Goal: Task Accomplishment & Management: Complete application form

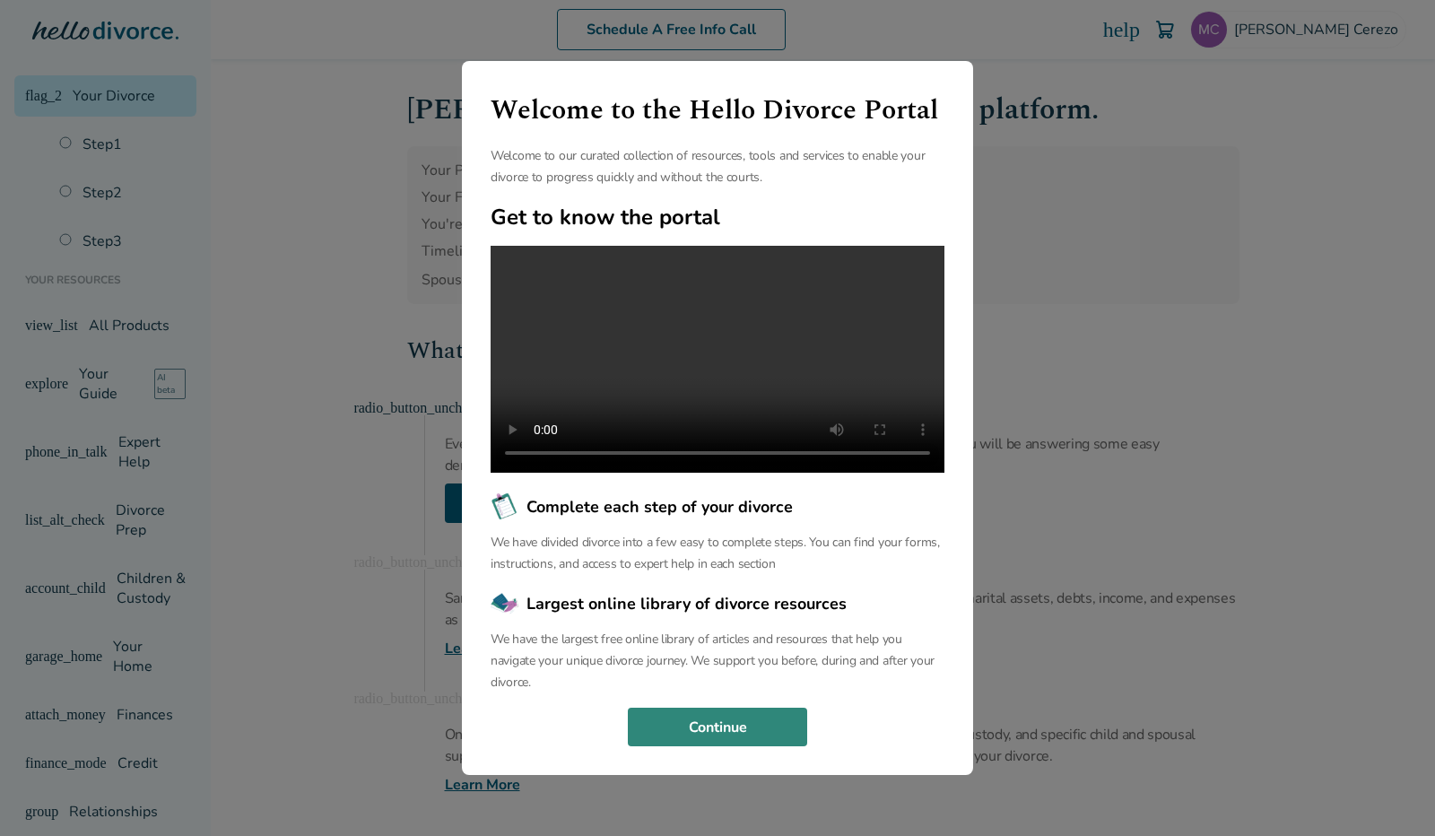
click at [700, 674] on p "We have the largest free online library of articles and resources that help you…" at bounding box center [718, 661] width 454 height 65
click at [703, 742] on button "Continue" at bounding box center [717, 727] width 179 height 39
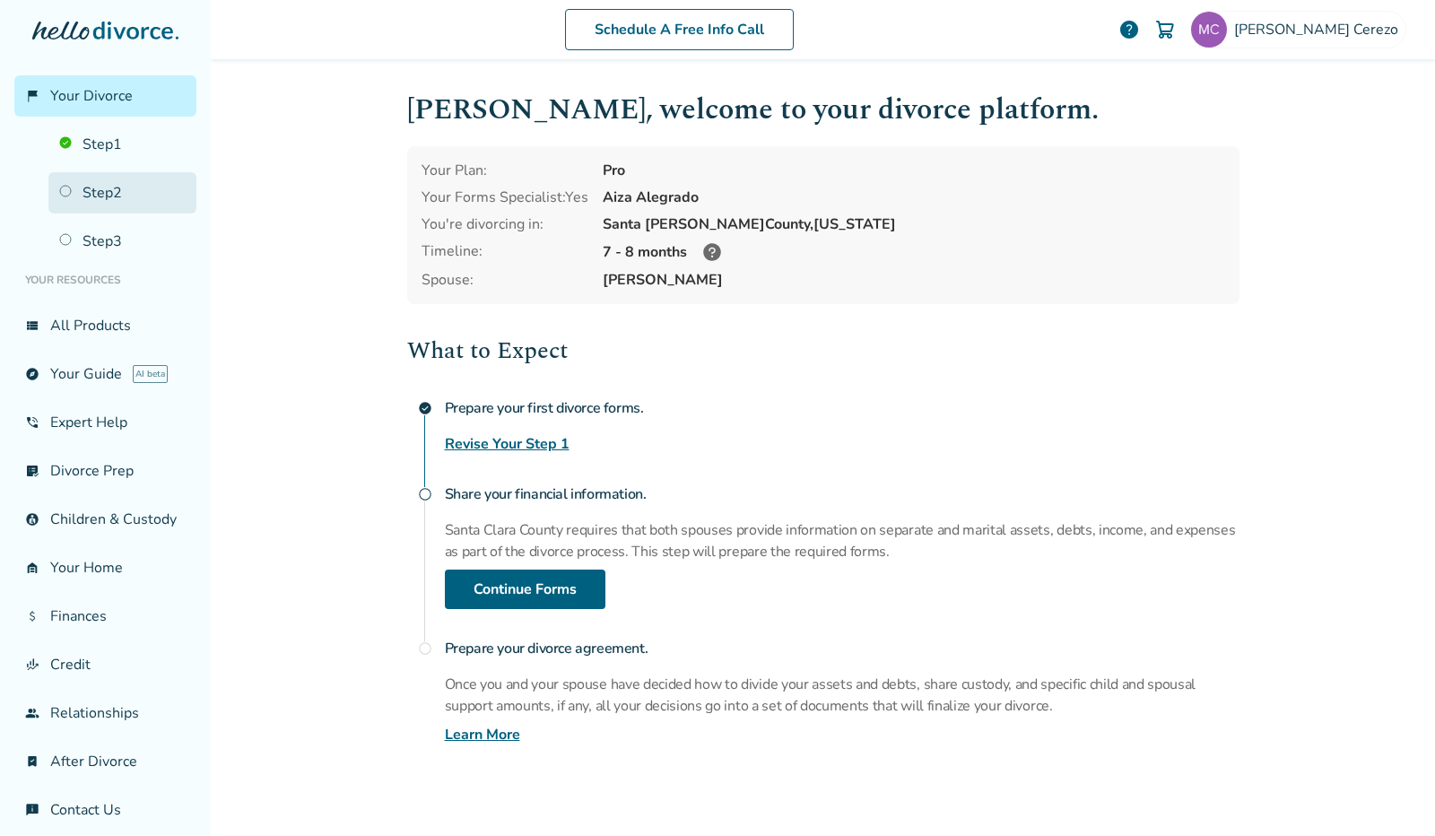
click at [103, 182] on link "Step 2" at bounding box center [122, 192] width 148 height 41
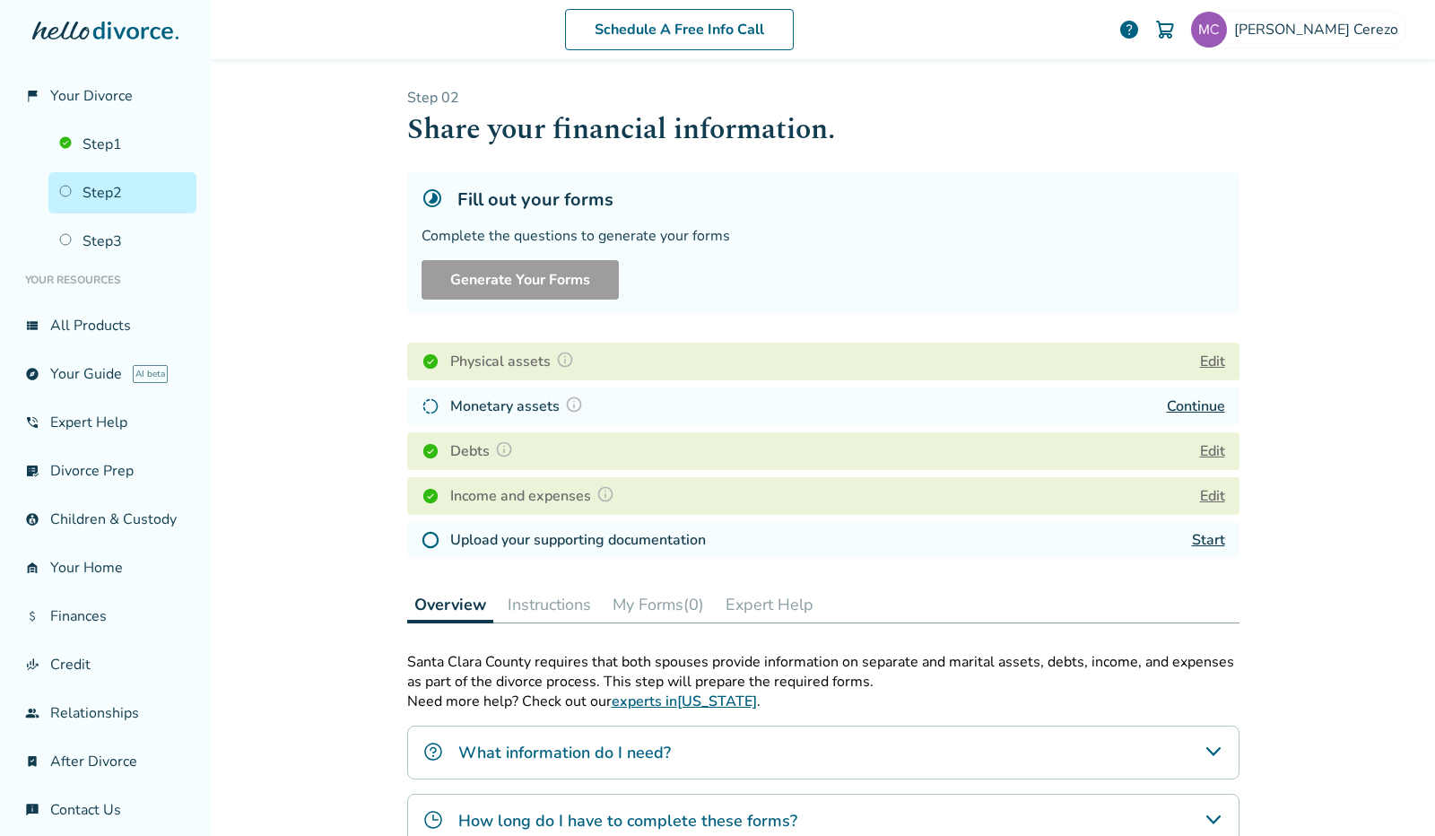
click at [1189, 404] on link "Continue" at bounding box center [1196, 406] width 58 height 20
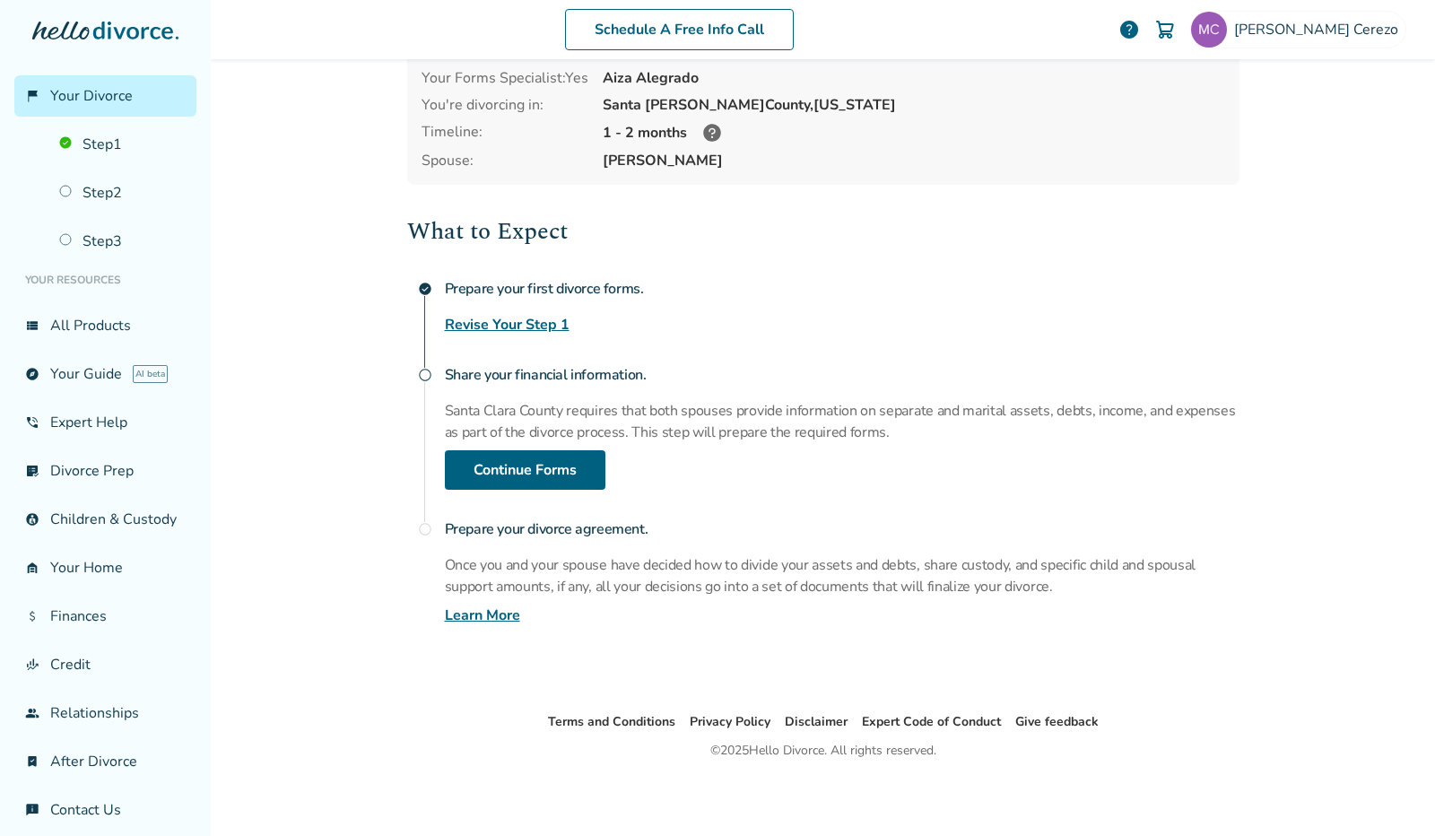
scroll to position [120, 0]
click at [104, 139] on link "Step 1" at bounding box center [122, 144] width 148 height 41
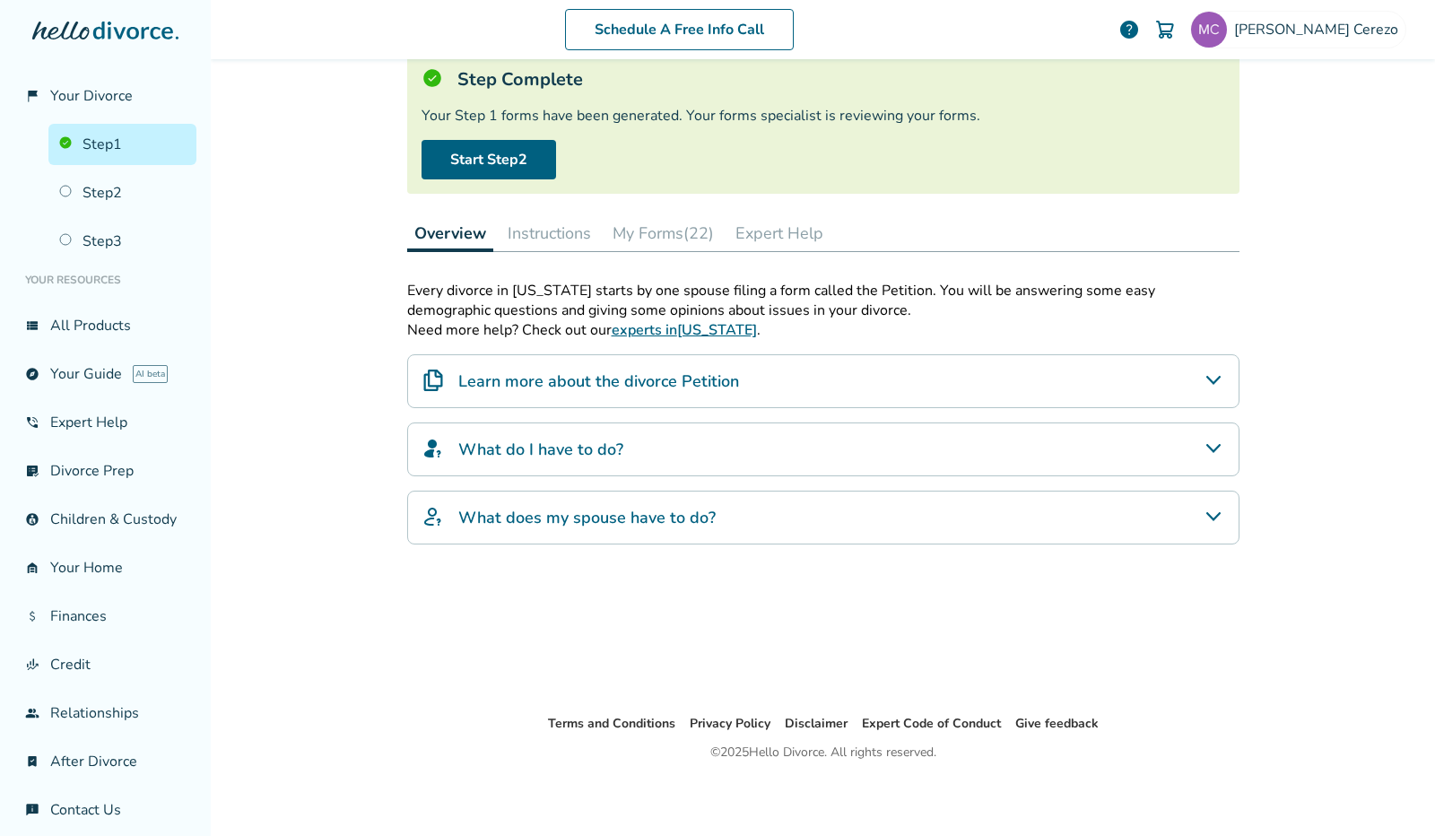
scroll to position [88, 0]
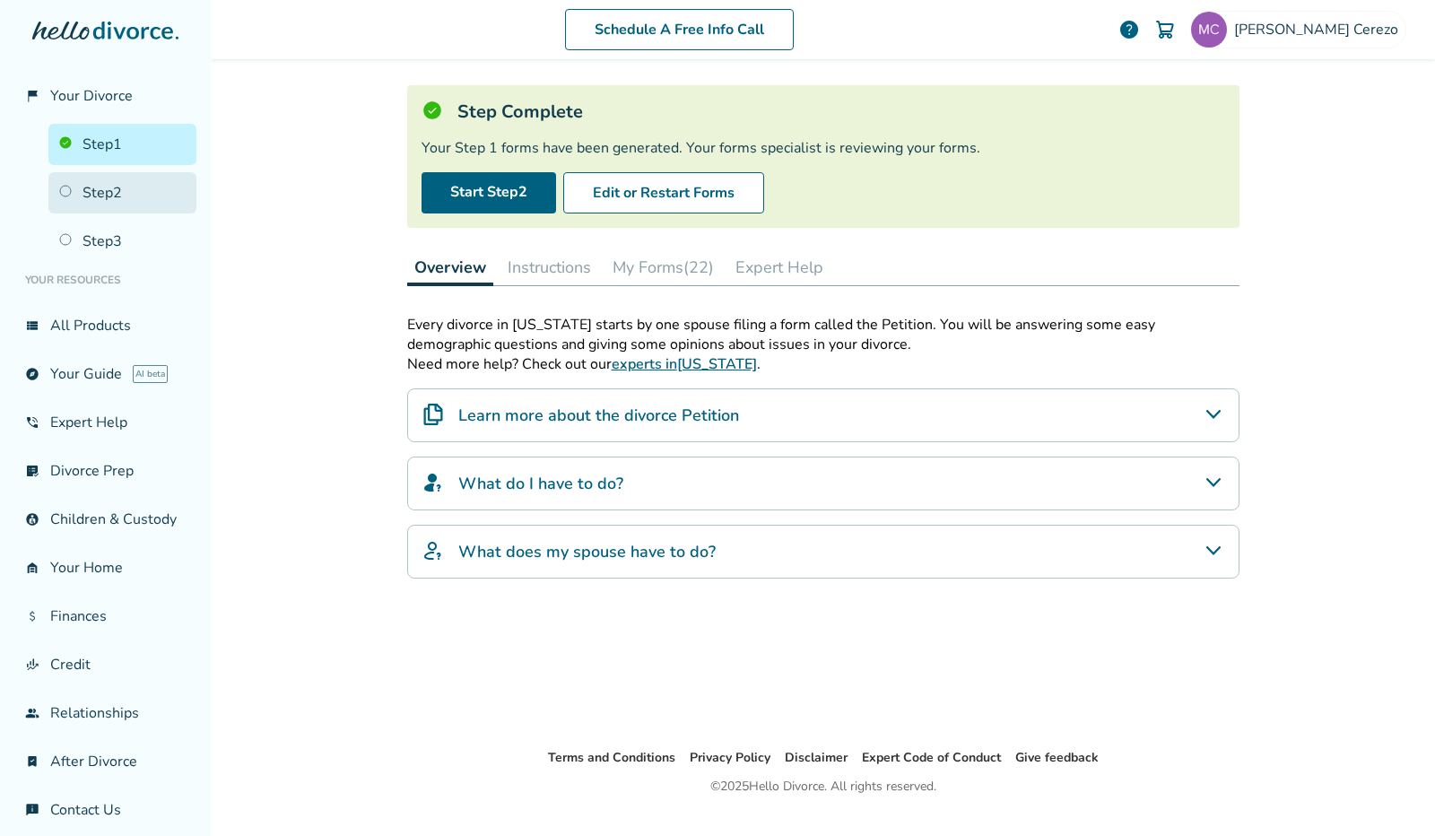
click at [100, 204] on link "Step 2" at bounding box center [122, 192] width 148 height 41
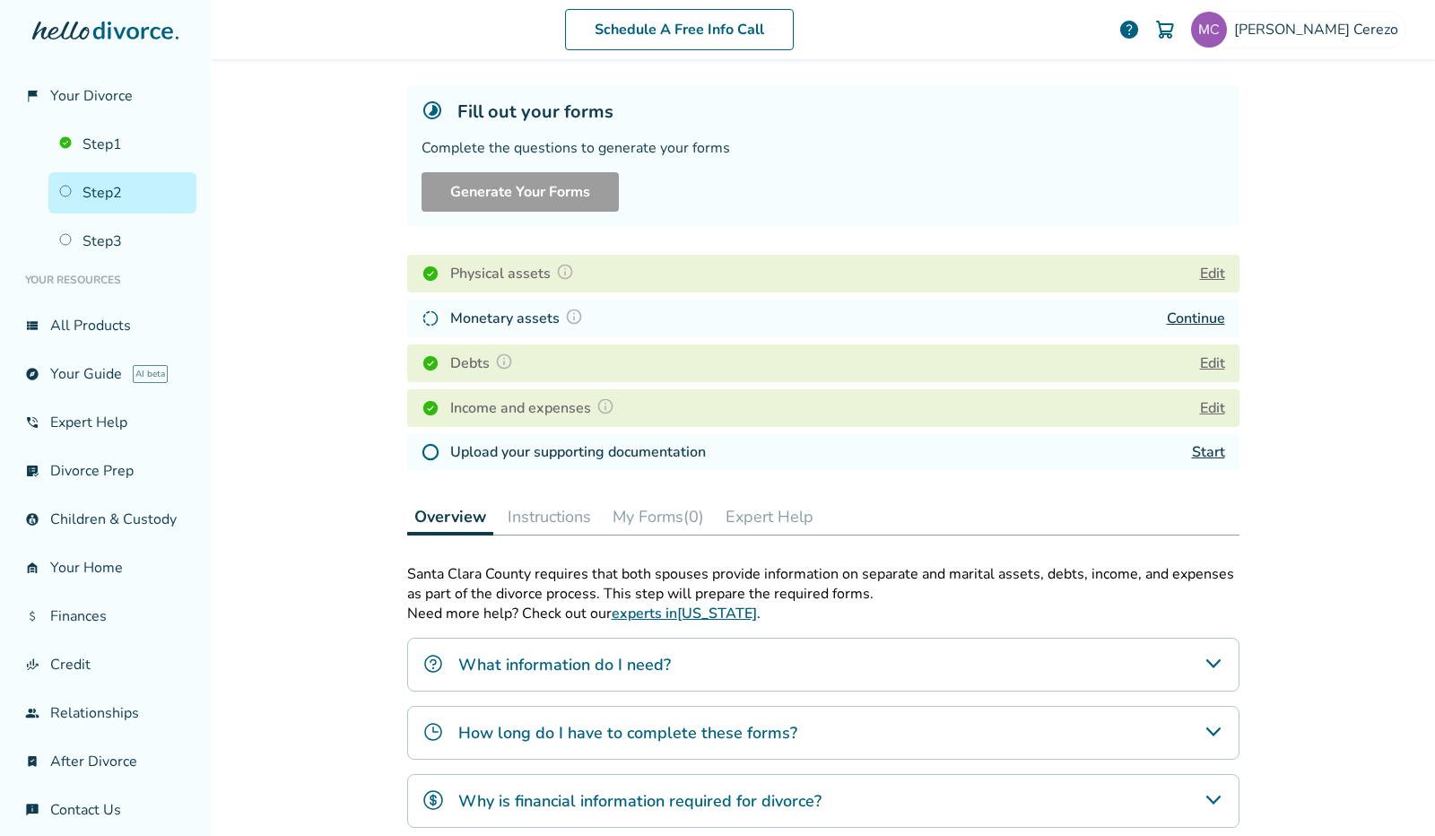
click at [1187, 314] on link "Continue" at bounding box center [1196, 319] width 58 height 20
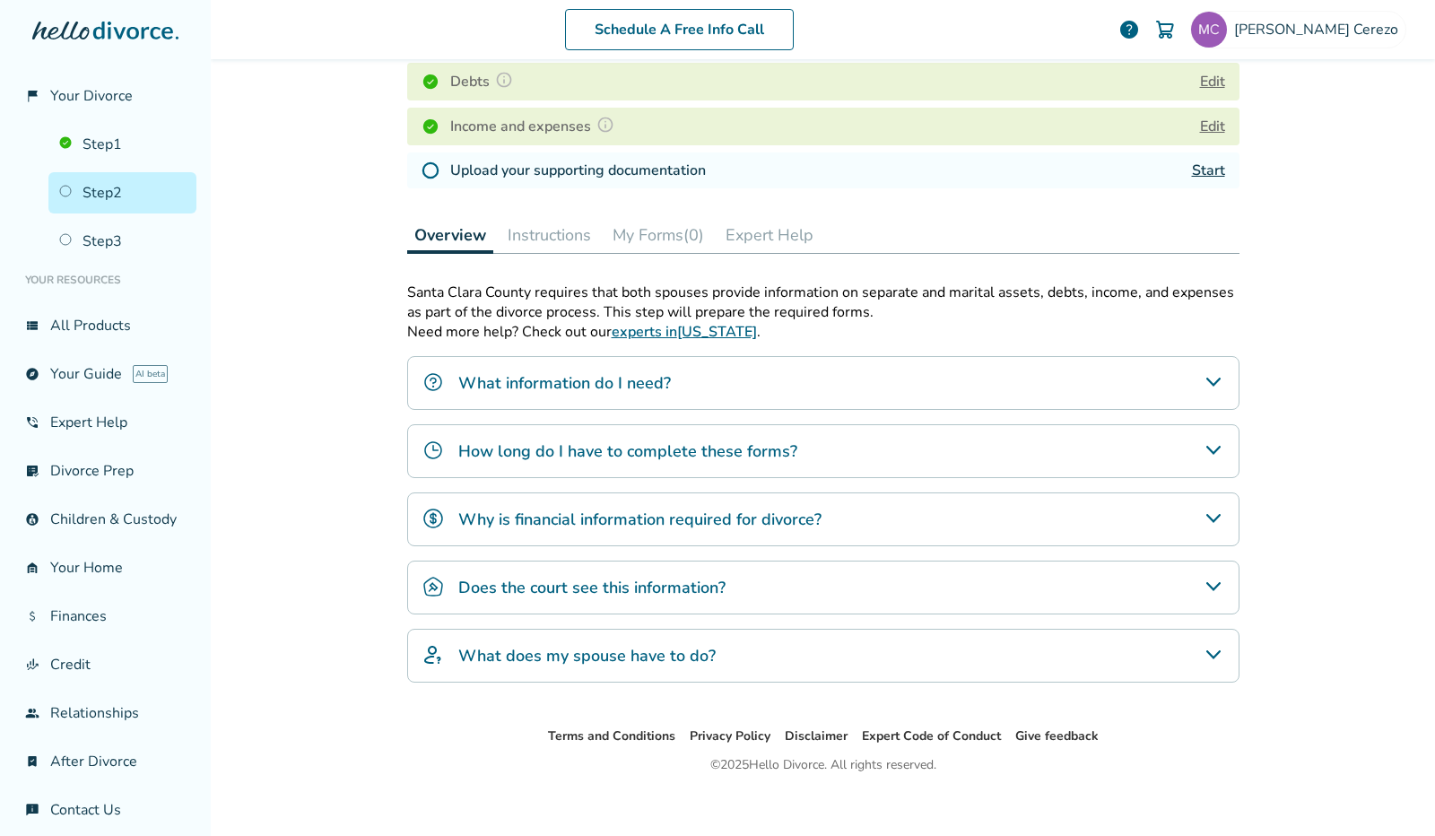
scroll to position [378, 0]
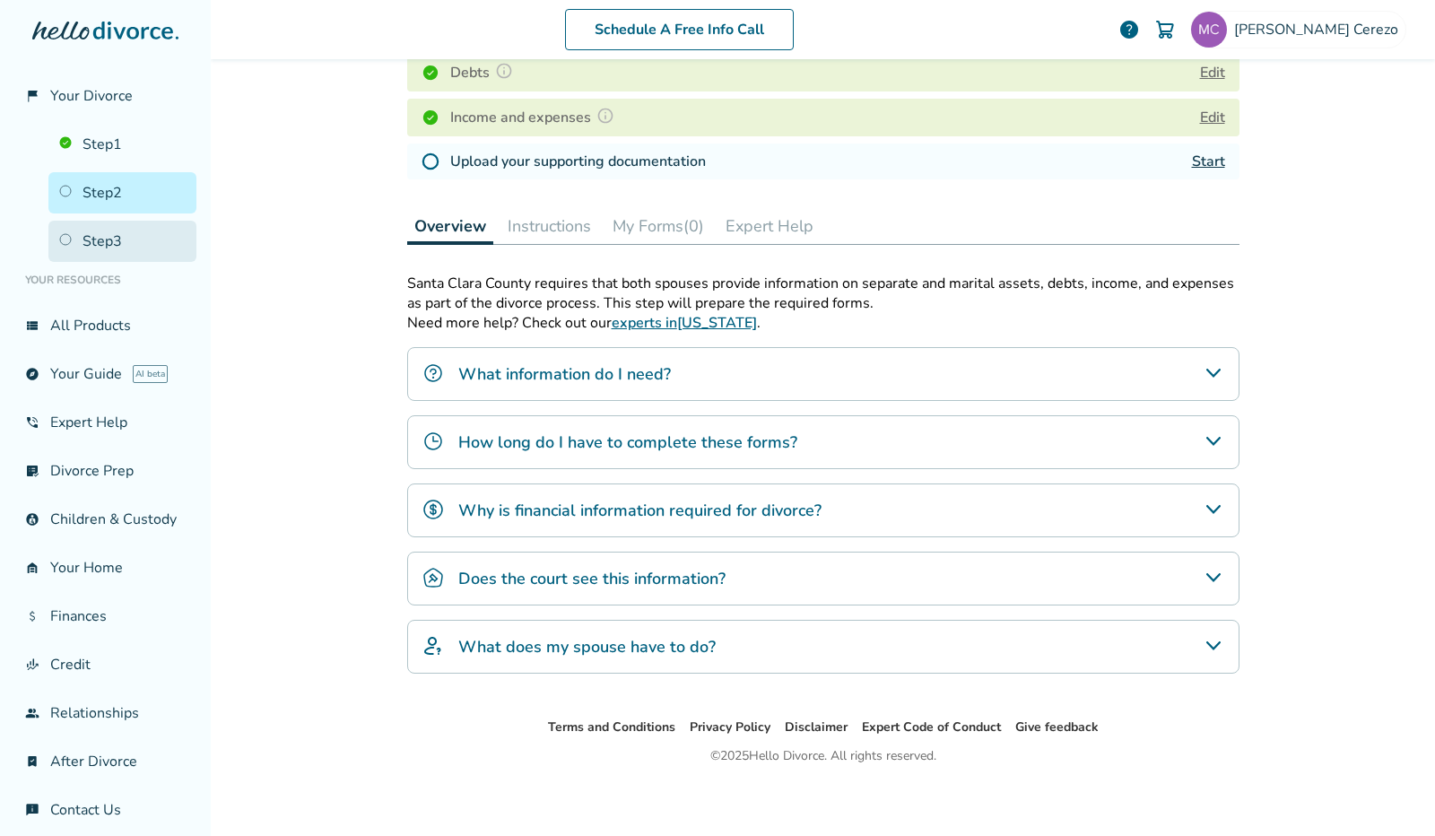
click at [95, 230] on link "Step 3" at bounding box center [122, 241] width 148 height 41
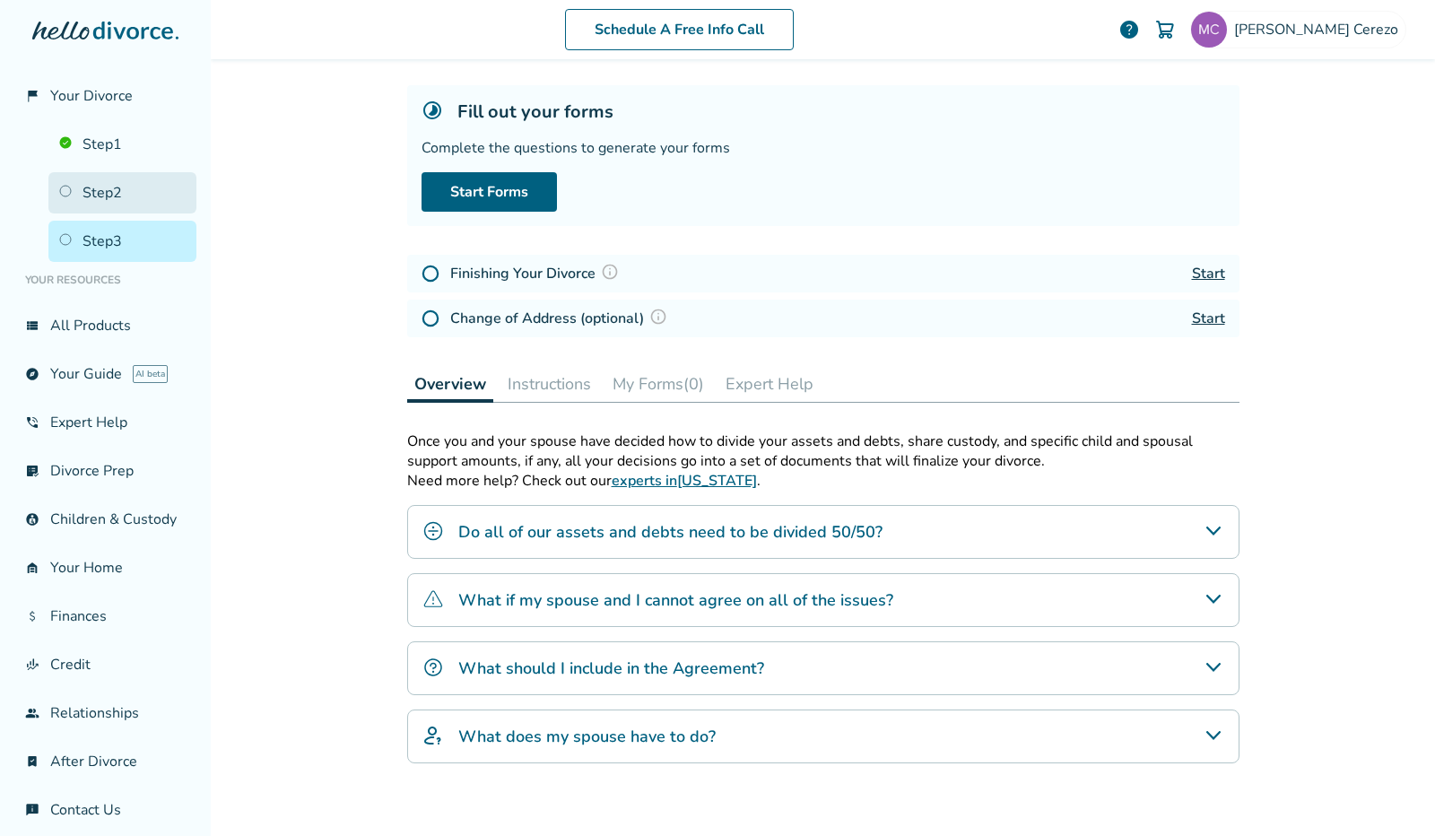
click at [83, 187] on link "Step 2" at bounding box center [122, 192] width 148 height 41
